Goal: Find specific page/section: Find specific page/section

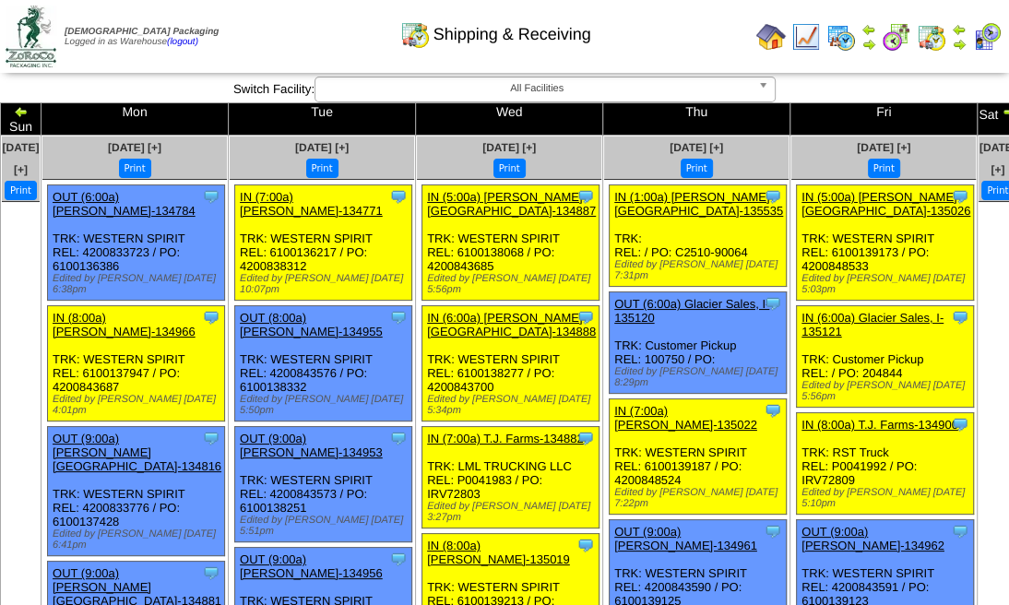
drag, startPoint x: 374, startPoint y: 50, endPoint x: 394, endPoint y: 14, distance: 41.3
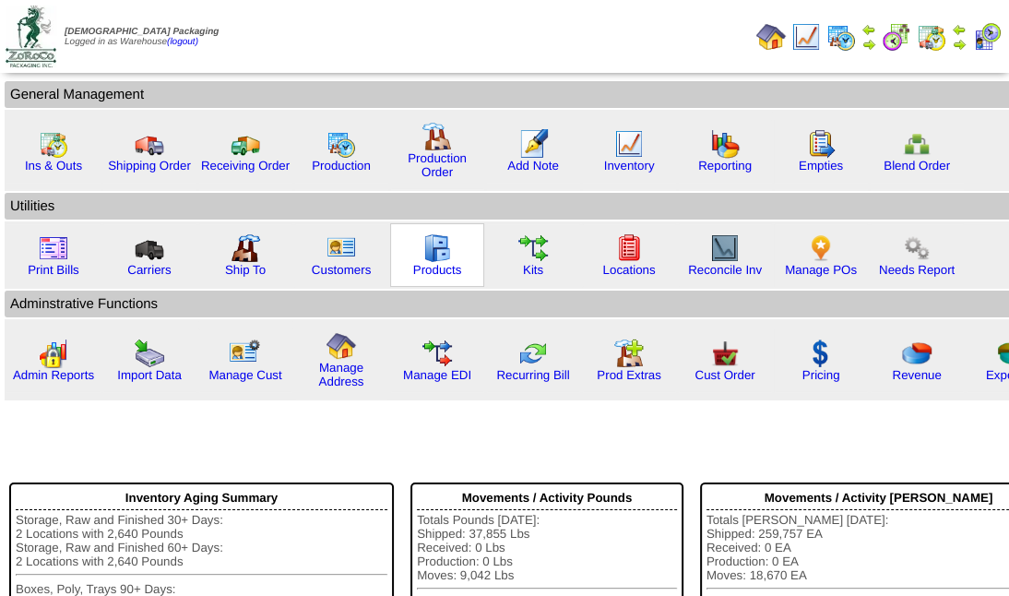
click at [457, 252] on div "Products" at bounding box center [437, 255] width 94 height 64
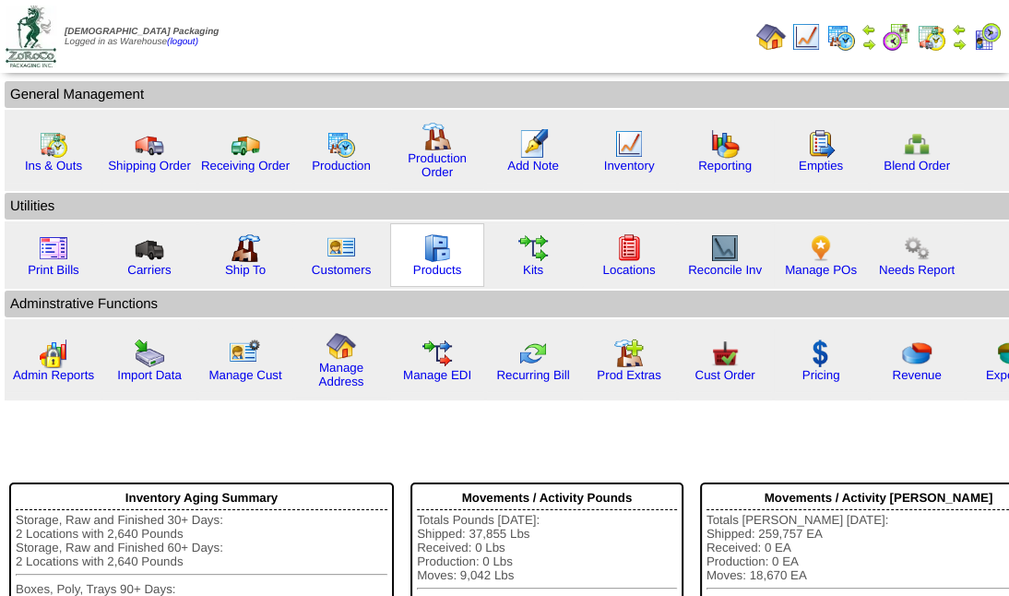
click at [457, 252] on div "Products" at bounding box center [437, 255] width 94 height 64
click at [458, 252] on div "Products" at bounding box center [437, 255] width 94 height 64
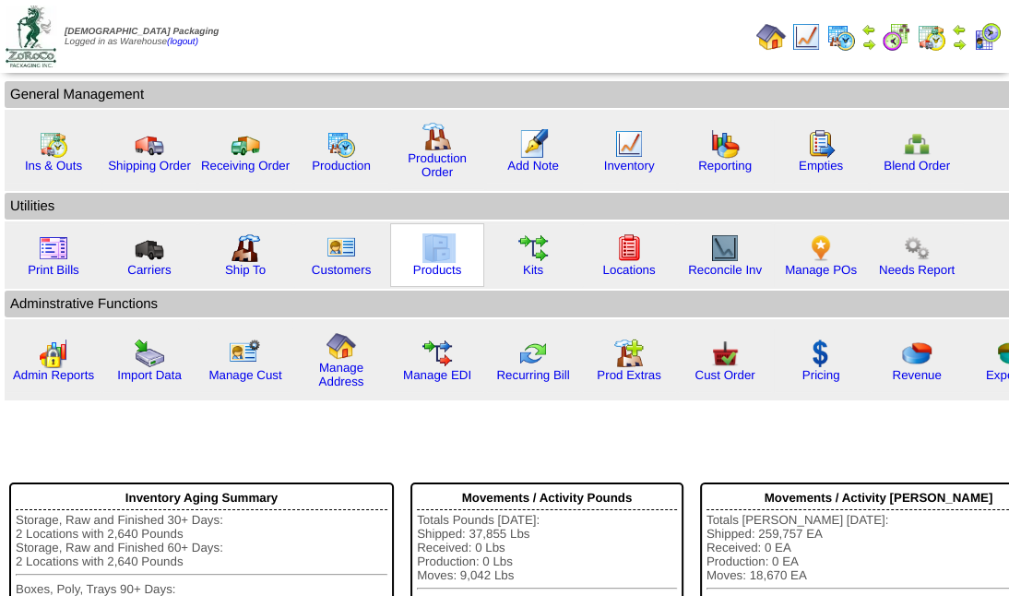
click at [458, 253] on div "Products" at bounding box center [437, 255] width 94 height 64
click at [429, 270] on link "Products" at bounding box center [437, 270] width 49 height 14
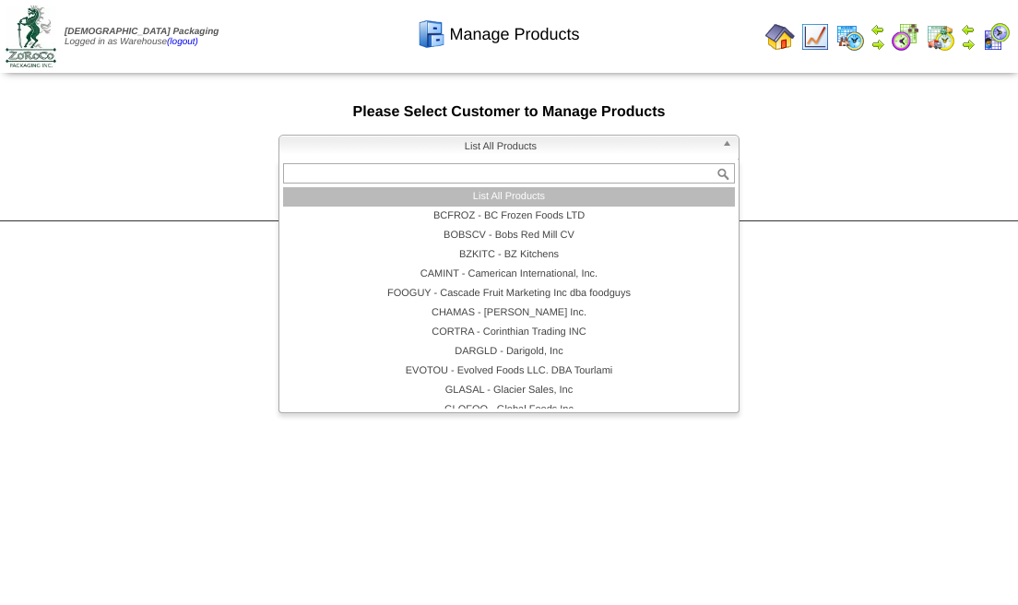
click at [570, 147] on span "List All Products" at bounding box center [501, 147] width 428 height 22
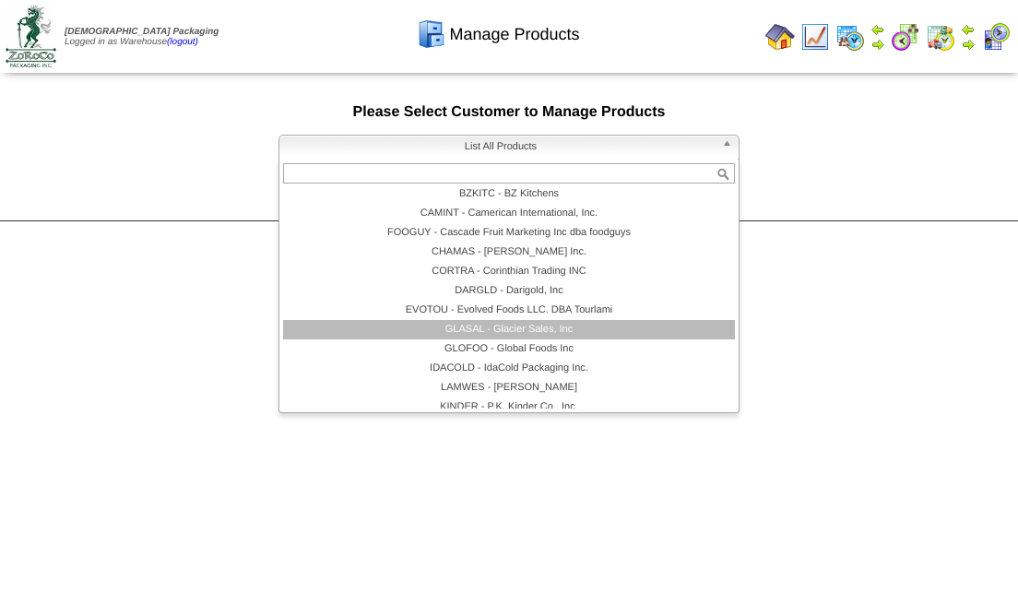
scroll to position [123, 0]
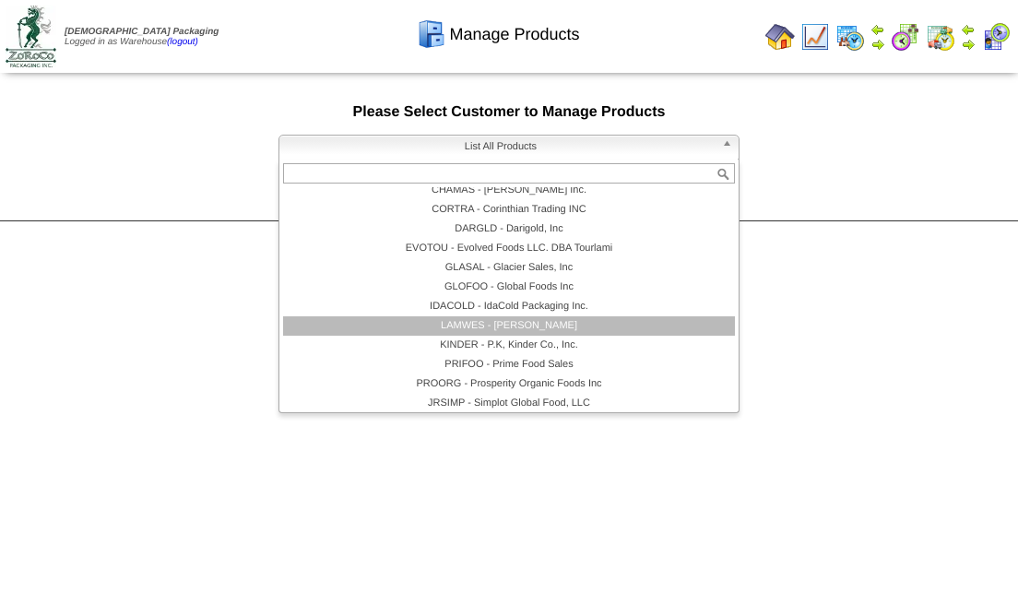
click at [545, 320] on li "LAMWES - [PERSON_NAME]" at bounding box center [509, 325] width 452 height 19
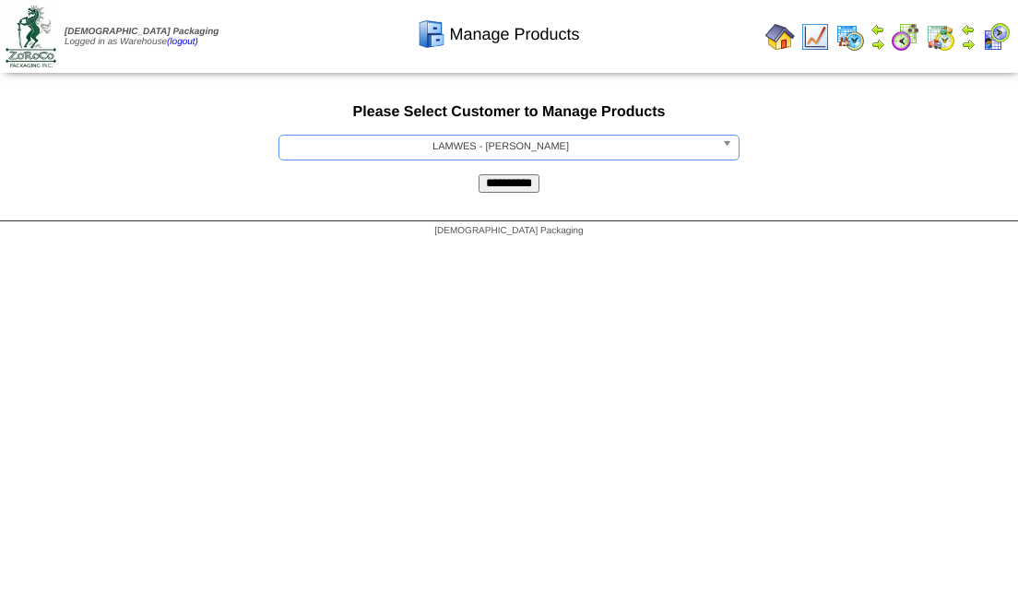
click at [487, 189] on input "**********" at bounding box center [509, 183] width 61 height 18
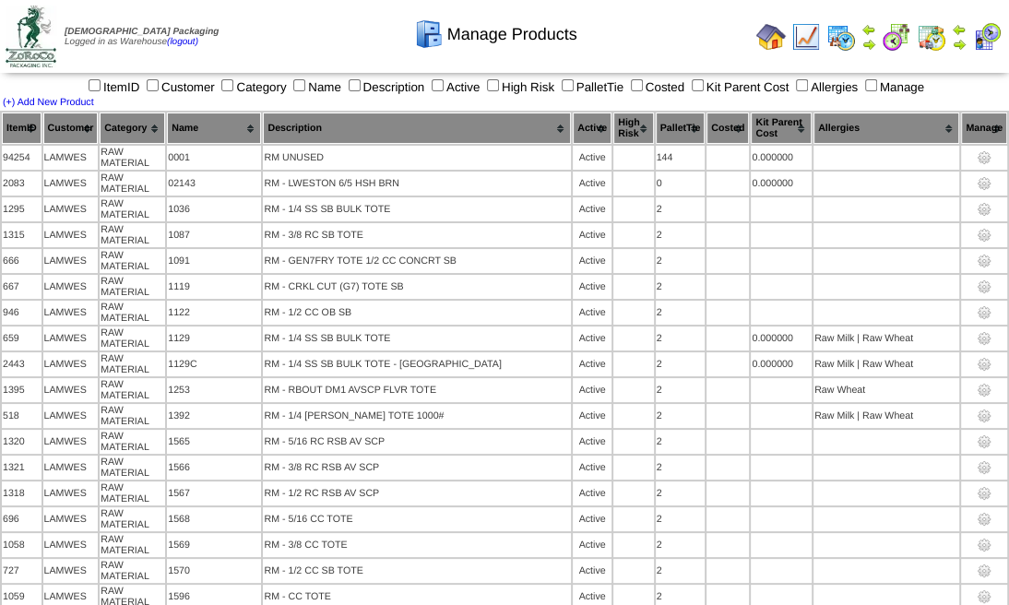
scroll to position [10987, 0]
